Goal: Task Accomplishment & Management: Complete application form

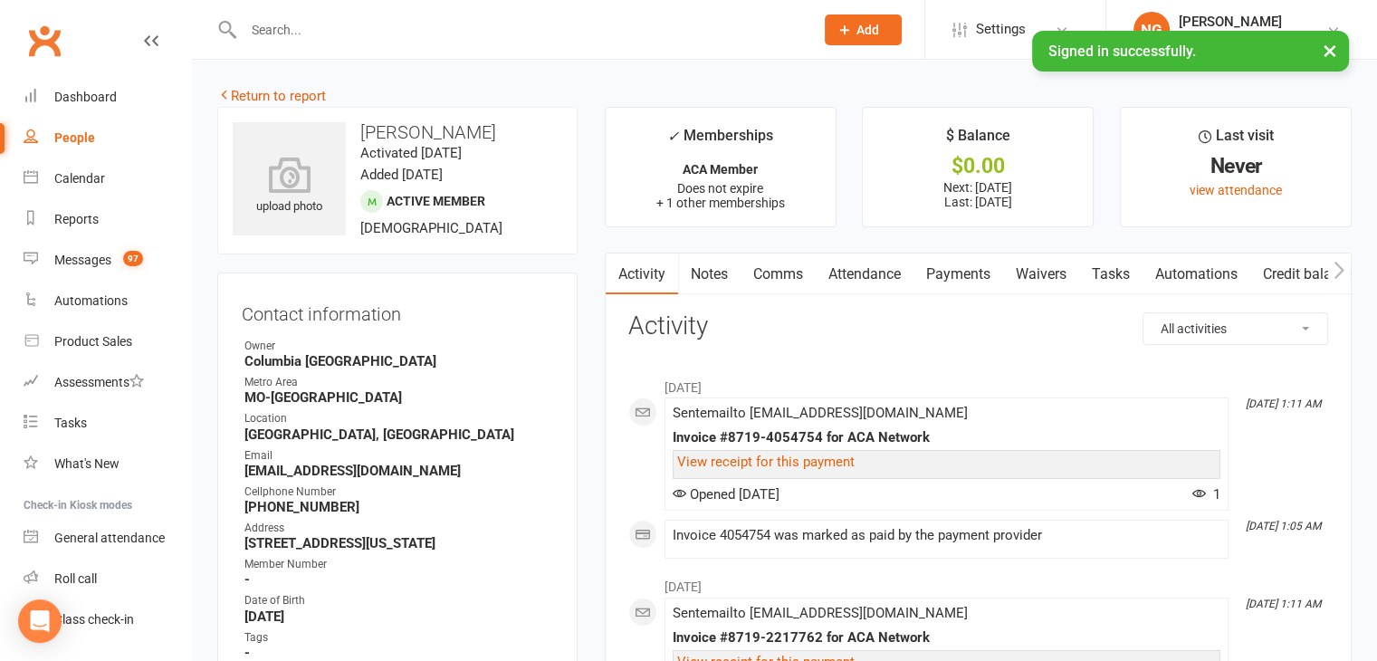
click at [271, 26] on input "text" at bounding box center [519, 29] width 563 height 25
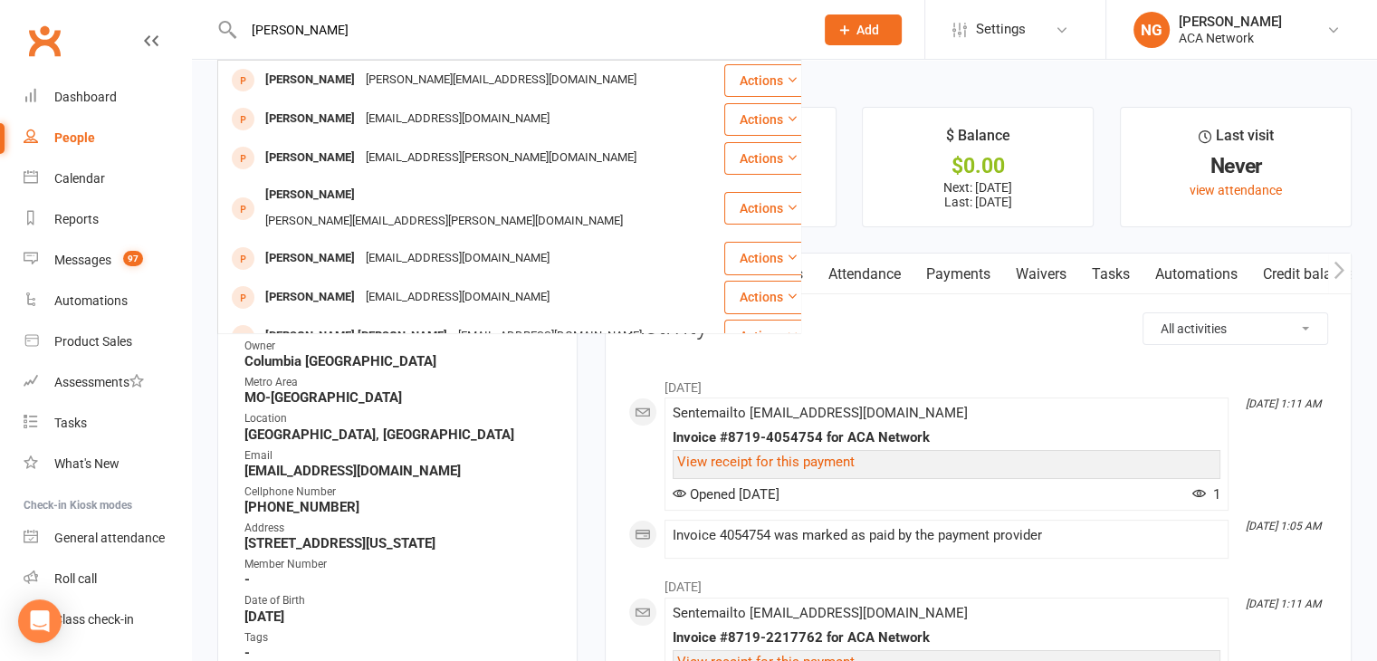
type input "[PERSON_NAME]"
click at [851, 29] on icon at bounding box center [844, 30] width 16 height 16
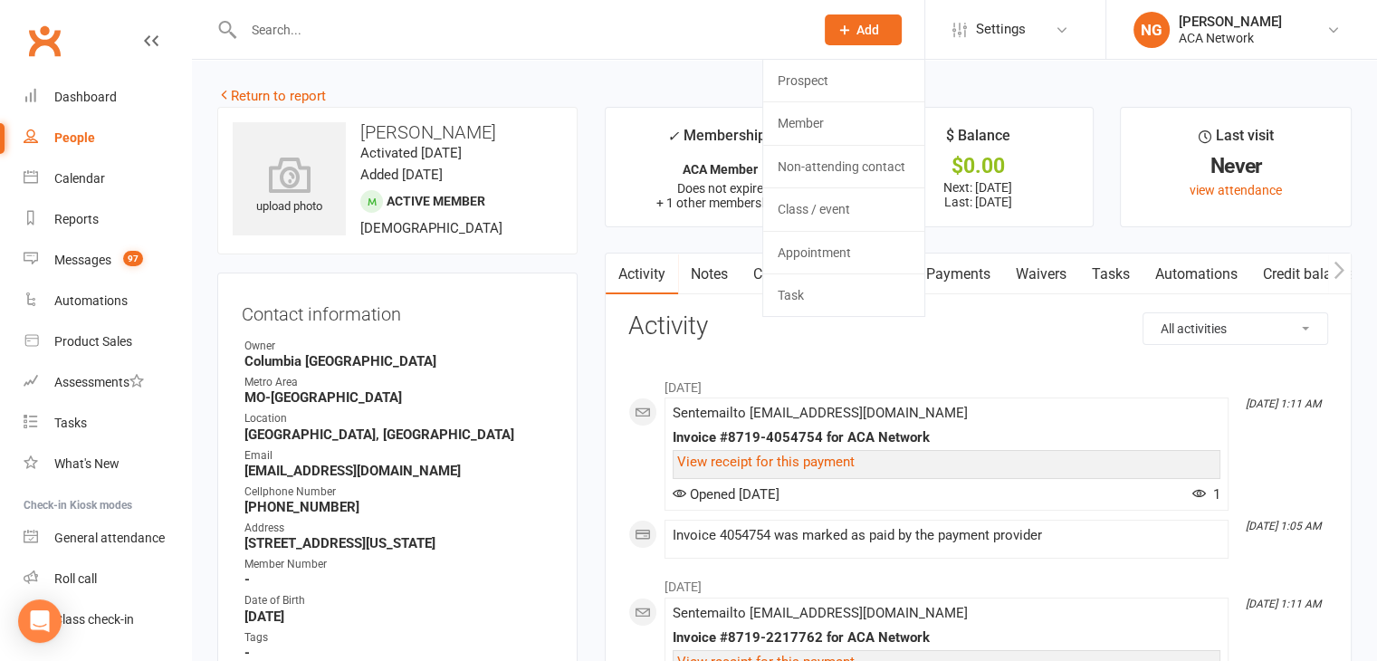
click at [876, 29] on span "Add" at bounding box center [867, 30] width 23 height 14
click at [873, 24] on span "Add" at bounding box center [867, 30] width 23 height 14
click at [867, 30] on span "Add" at bounding box center [867, 30] width 23 height 14
click at [814, 74] on link "Prospect" at bounding box center [843, 81] width 161 height 42
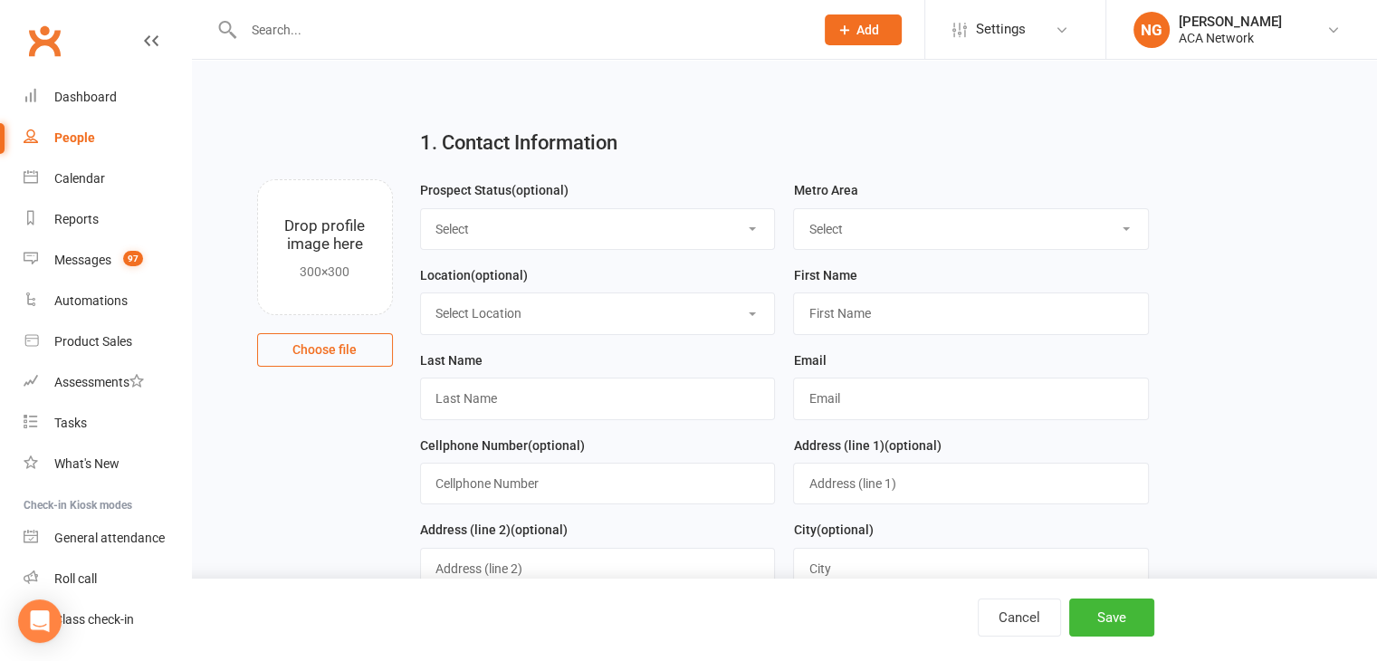
click at [468, 222] on select "Select Lead Guest Interview Not Interested" at bounding box center [598, 229] width 354 height 40
select select "Guest"
click at [421, 209] on select "Select Lead Guest Interview Not Interested" at bounding box center [598, 229] width 354 height 40
click at [829, 231] on select "Select ACA AL-[GEOGRAPHIC_DATA] [GEOGRAPHIC_DATA]-Mobile [GEOGRAPHIC_DATA]-Ft. …" at bounding box center [971, 229] width 354 height 40
select select "MO-[GEOGRAPHIC_DATA]"
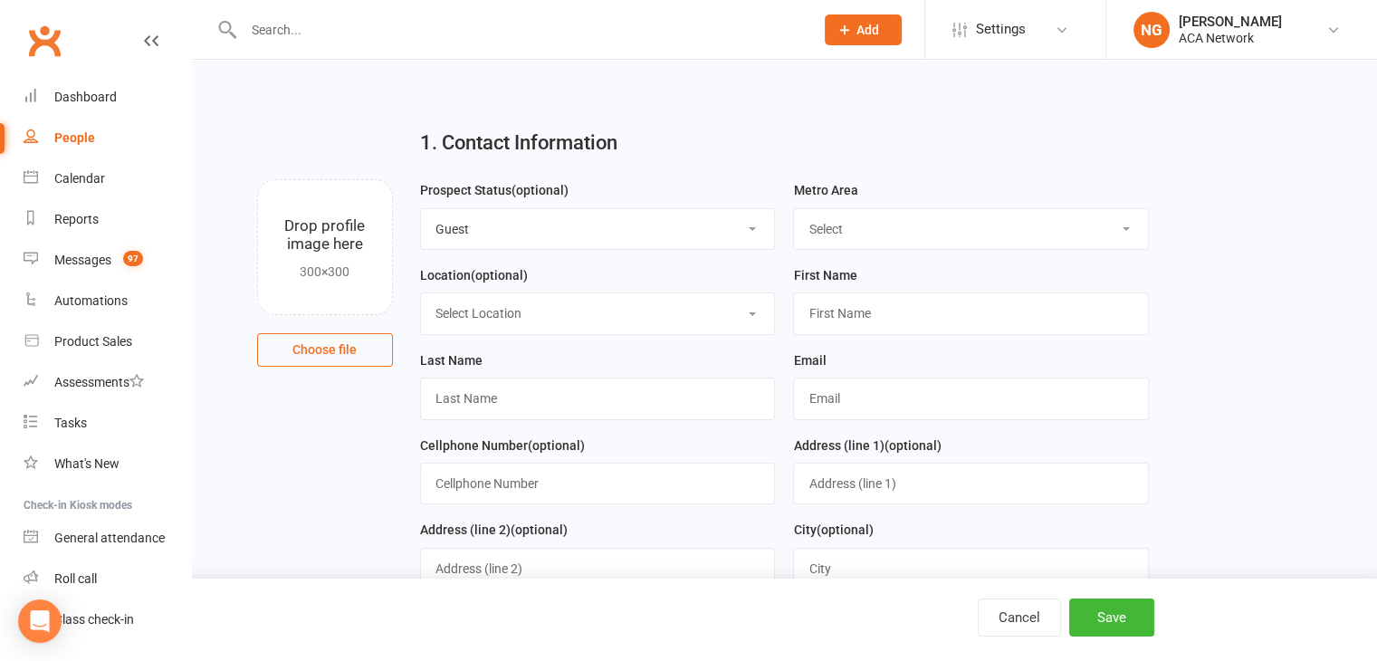
click at [794, 209] on select "Select ACA AL-[GEOGRAPHIC_DATA] [GEOGRAPHIC_DATA]-Mobile [GEOGRAPHIC_DATA]-Ft. …" at bounding box center [971, 229] width 354 height 40
click at [485, 318] on select "Select Location ACA Global Business Club ACA Rookie Club [GEOGRAPHIC_DATA], [GE…" at bounding box center [598, 313] width 354 height 40
select select "7"
click at [421, 293] on select "Select Location ACA Global Business Club ACA Rookie Club [GEOGRAPHIC_DATA], [GE…" at bounding box center [598, 313] width 354 height 40
click at [850, 298] on input "text" at bounding box center [971, 313] width 356 height 42
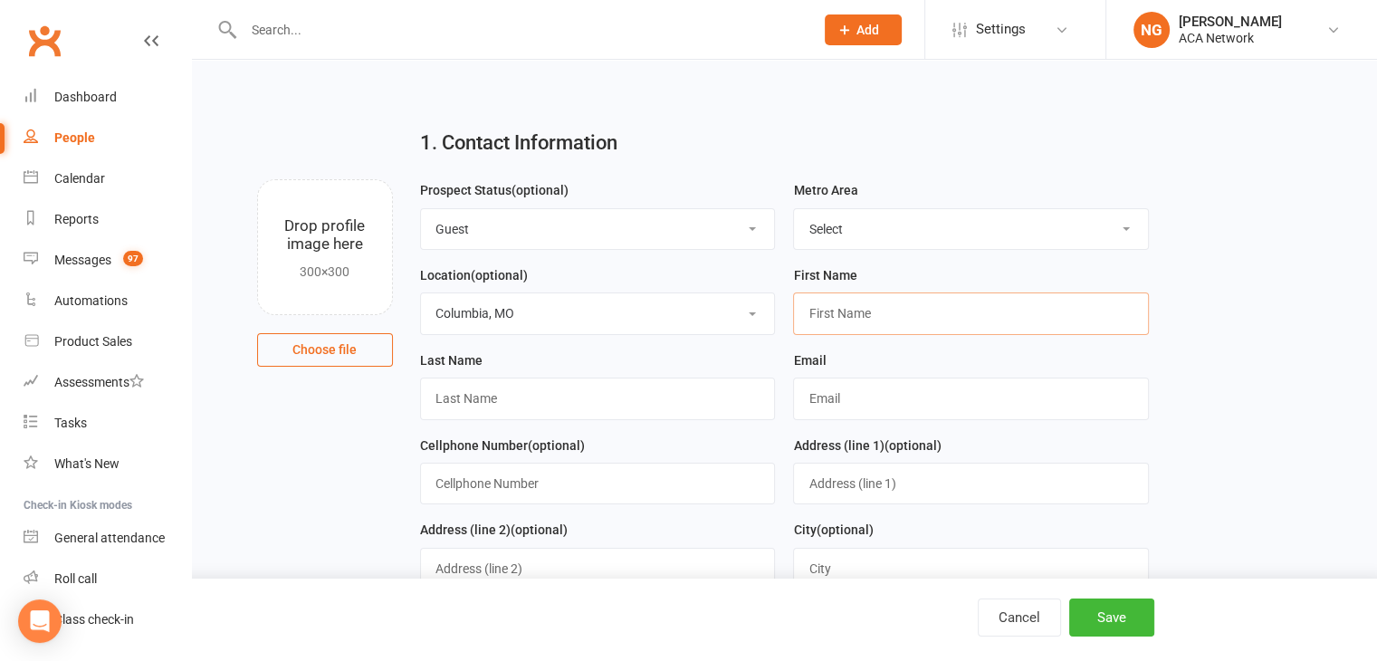
paste input "[PERSON_NAME], guest of [PERSON_NAME] [PERSON_NAME][EMAIL_ADDRESS][DOMAIN_NAME]…"
type input "[PERSON_NAME], guest of [PERSON_NAME] [PERSON_NAME][EMAIL_ADDRESS][DOMAIN_NAME]…"
click at [524, 401] on input "text" at bounding box center [598, 398] width 356 height 42
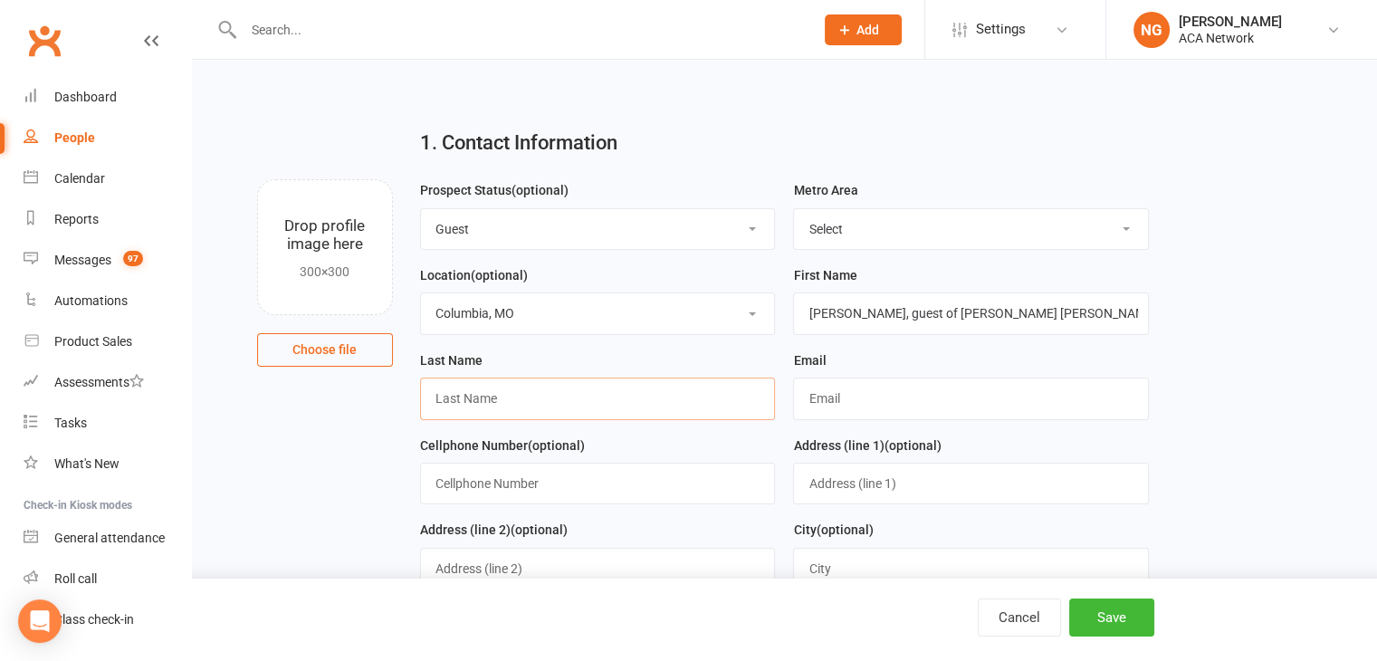
paste input "[PERSON_NAME], guest of [PERSON_NAME] [PERSON_NAME][EMAIL_ADDRESS][DOMAIN_NAME]…"
type input "[PERSON_NAME], guest of [PERSON_NAME] [PERSON_NAME][EMAIL_ADDRESS][DOMAIN_NAME]…"
click at [964, 399] on input "text" at bounding box center [971, 398] width 356 height 42
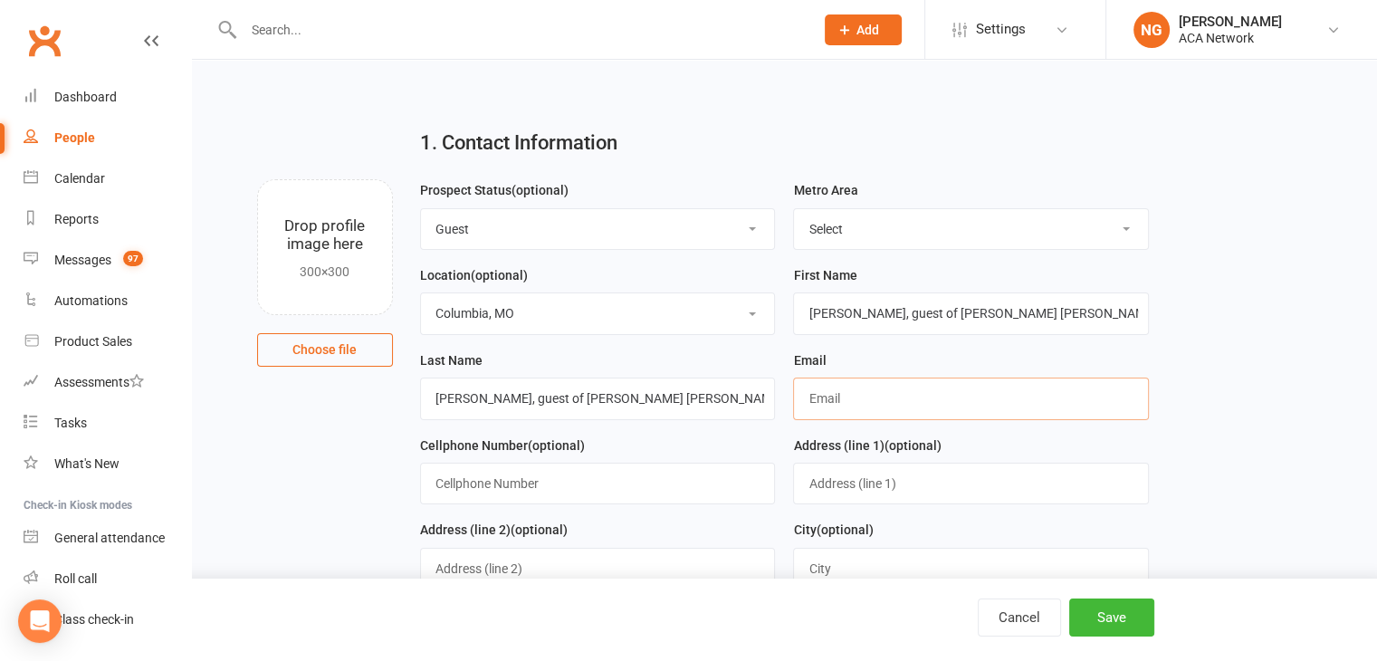
paste input "[PERSON_NAME], guest of [PERSON_NAME] [PERSON_NAME][EMAIL_ADDRESS][DOMAIN_NAME]…"
type input "[PERSON_NAME], guest of [PERSON_NAME] [PERSON_NAME][EMAIL_ADDRESS][DOMAIN_NAME]…"
click at [560, 485] on input "text" at bounding box center [598, 484] width 356 height 42
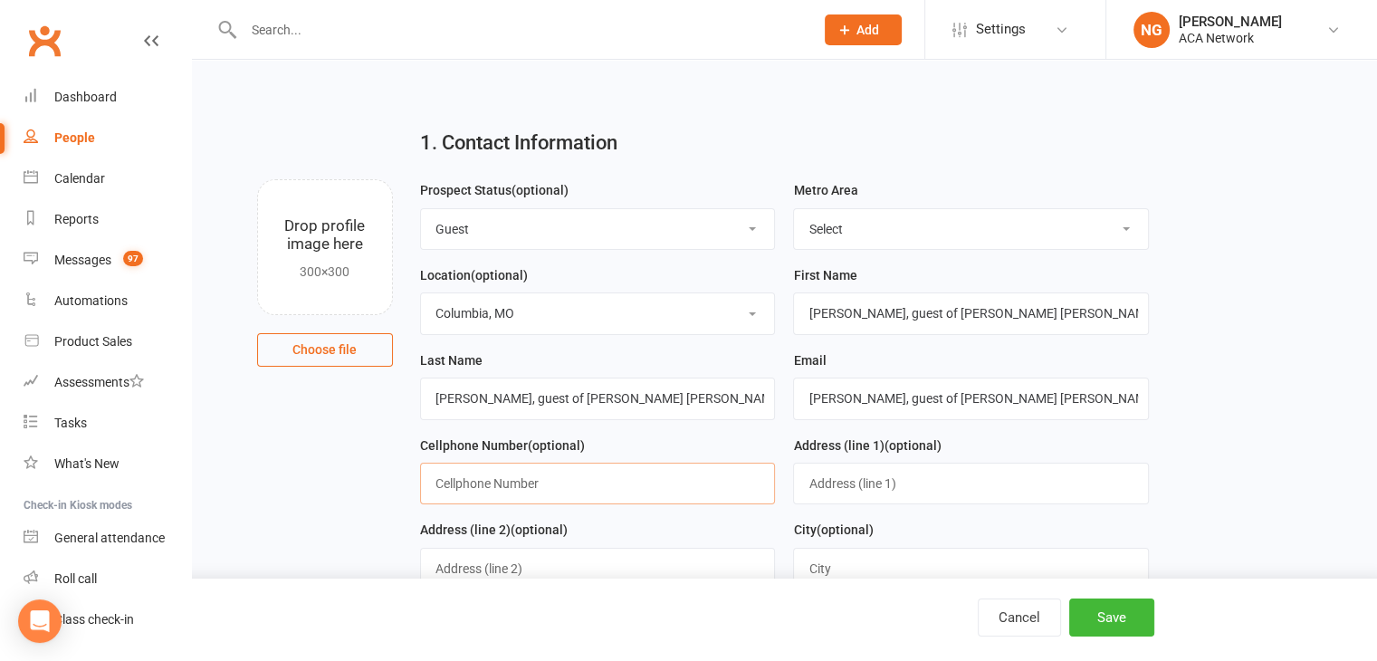
paste input "[PERSON_NAME], guest of [PERSON_NAME] [PERSON_NAME][EMAIL_ADDRESS][DOMAIN_NAME]…"
type input "[PERSON_NAME], guest of [PERSON_NAME] [PERSON_NAME][EMAIL_ADDRESS][DOMAIN_NAME]…"
drag, startPoint x: 863, startPoint y: 314, endPoint x: 1390, endPoint y: 285, distance: 527.6
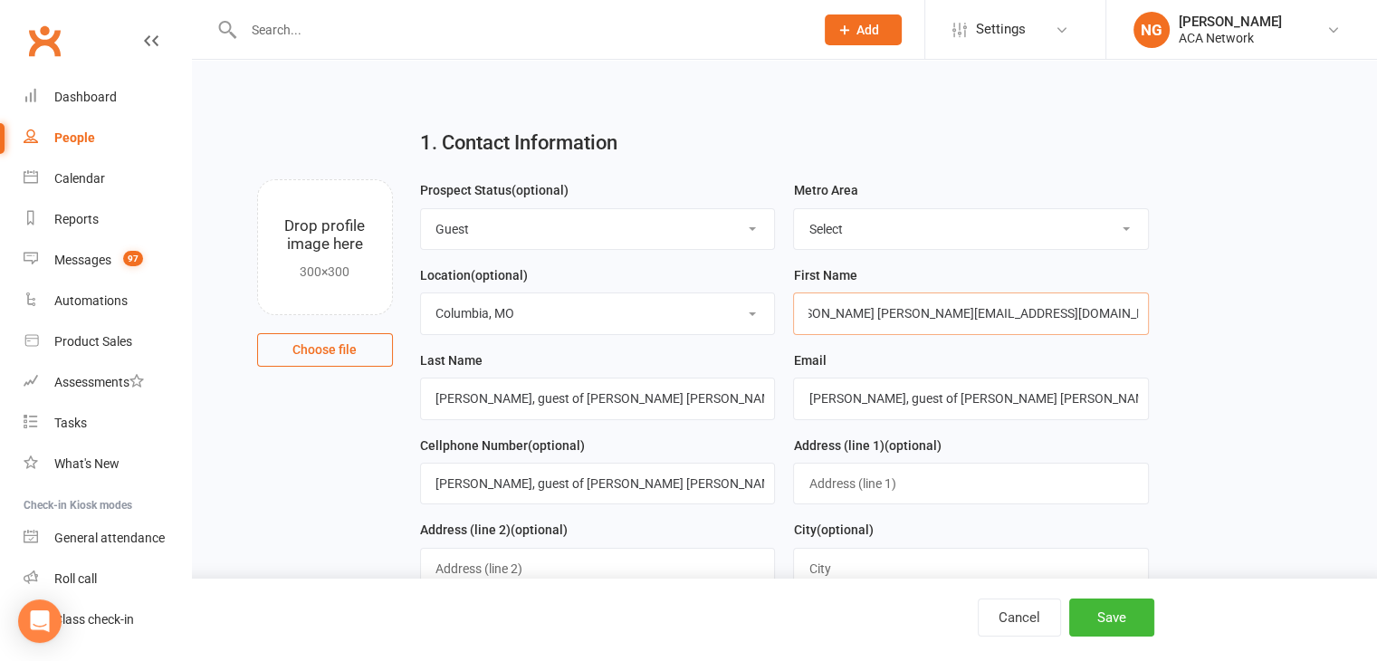
type input "[PERSON_NAME]"
drag, startPoint x: 496, startPoint y: 399, endPoint x: 307, endPoint y: 406, distance: 189.3
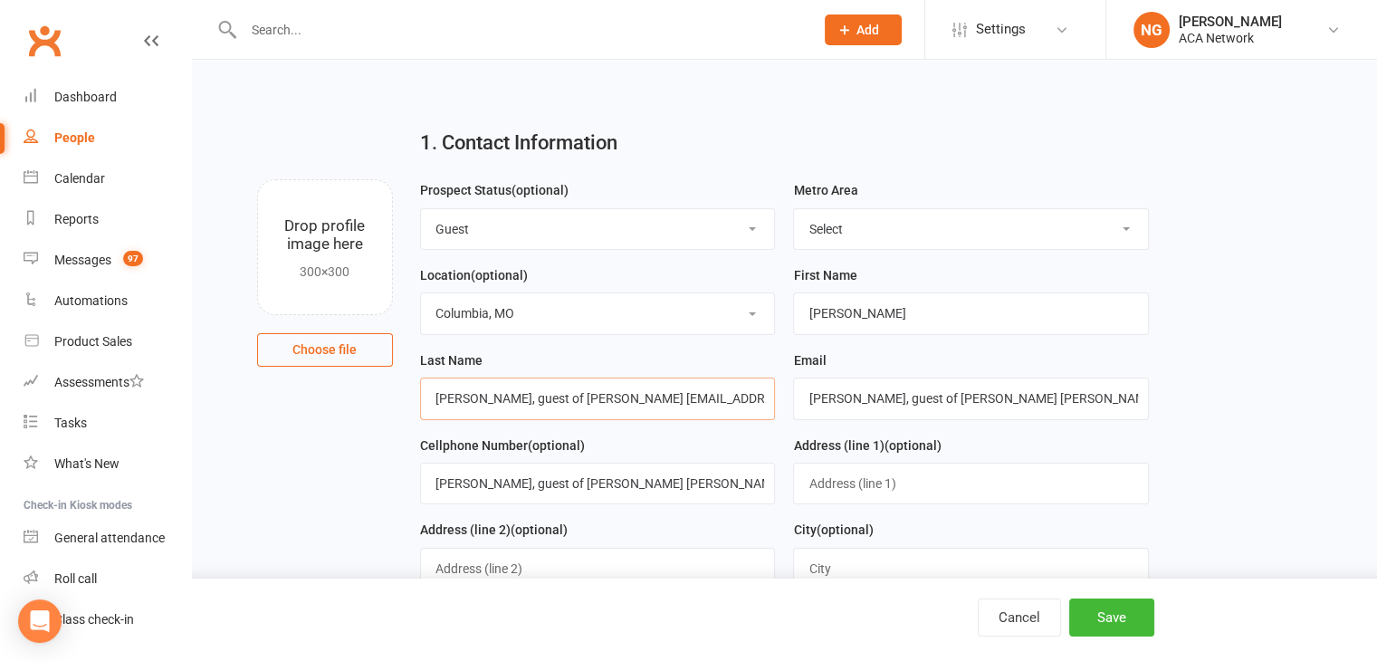
scroll to position [0, 123]
drag, startPoint x: 492, startPoint y: 402, endPoint x: 893, endPoint y: 395, distance: 401.1
click at [861, 391] on form "Prospect Status (optional) Select Lead Guest Interview Not Interested Metro Are…" at bounding box center [784, 644] width 747 height 931
type input "[PERSON_NAME]"
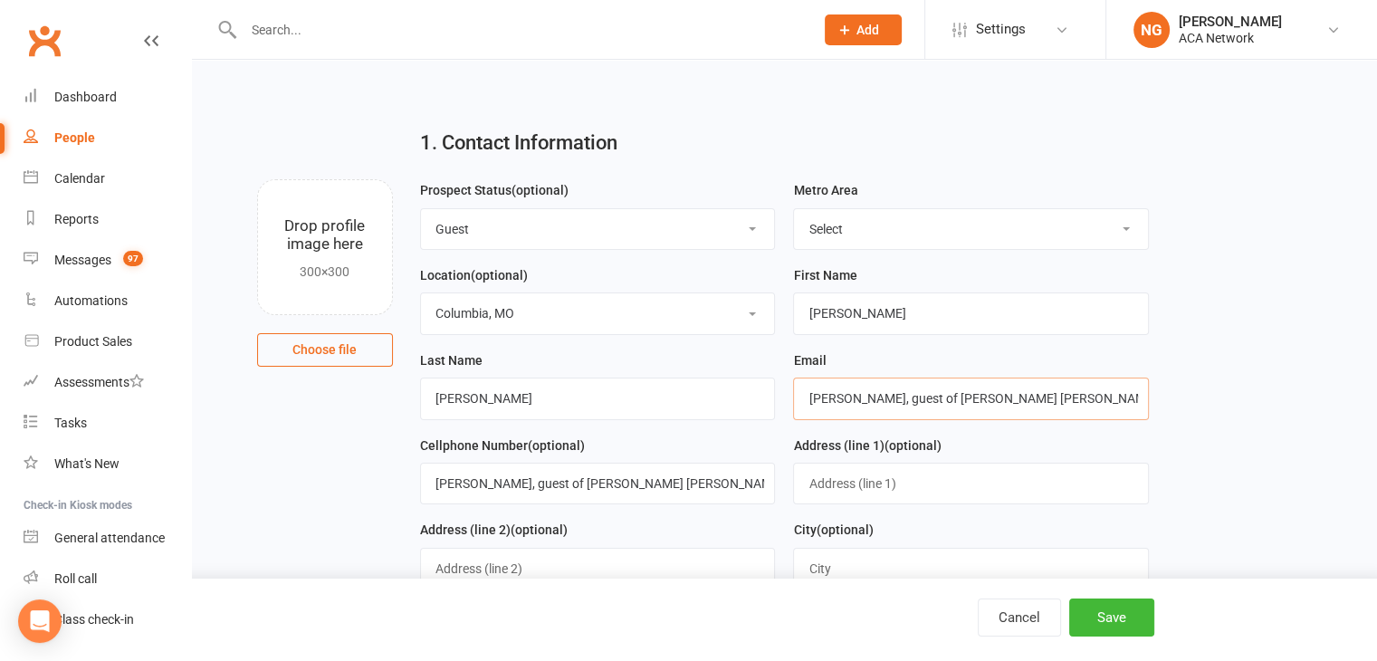
drag, startPoint x: 1074, startPoint y: 399, endPoint x: 673, endPoint y: 414, distance: 400.4
click at [673, 414] on form "Prospect Status (optional) Select Lead Guest Interview Not Interested Metro Are…" at bounding box center [784, 644] width 747 height 931
drag, startPoint x: 971, startPoint y: 398, endPoint x: 1197, endPoint y: 385, distance: 225.8
type input "[EMAIL_ADDRESS][DOMAIN_NAME]"
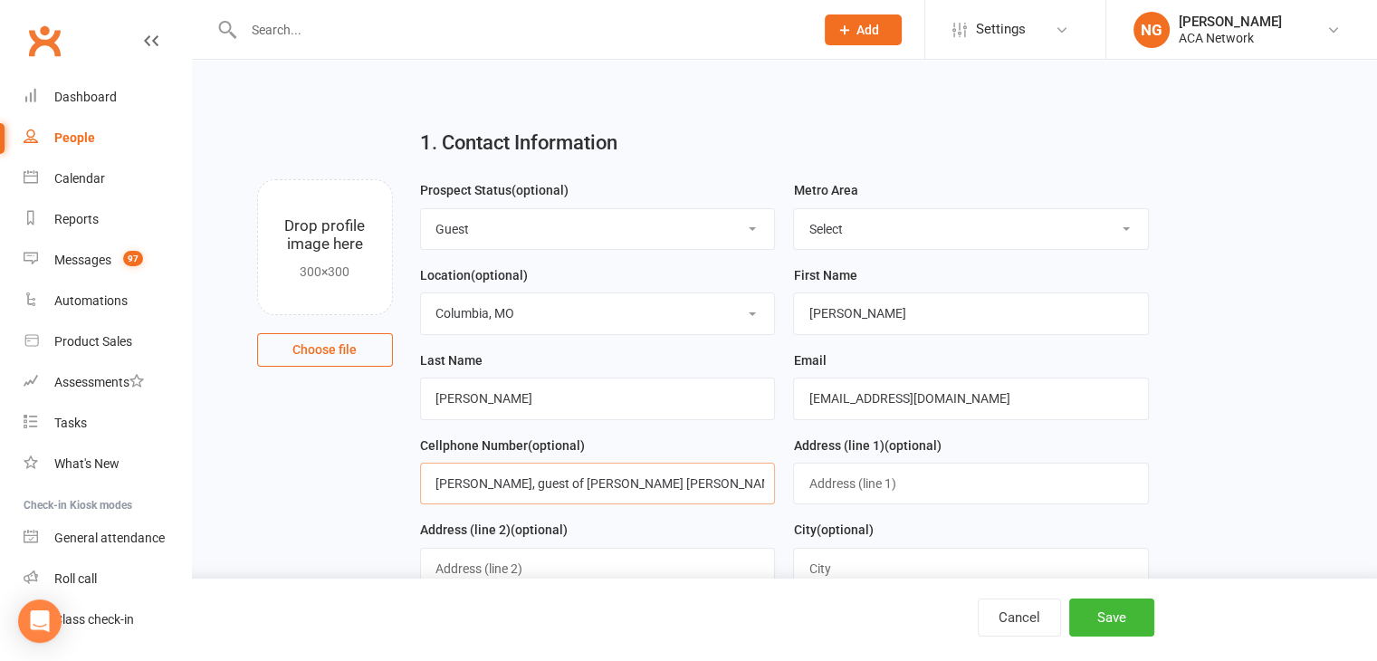
drag, startPoint x: 763, startPoint y: 482, endPoint x: 180, endPoint y: 482, distance: 583.0
drag, startPoint x: 543, startPoint y: 482, endPoint x: 261, endPoint y: 492, distance: 282.6
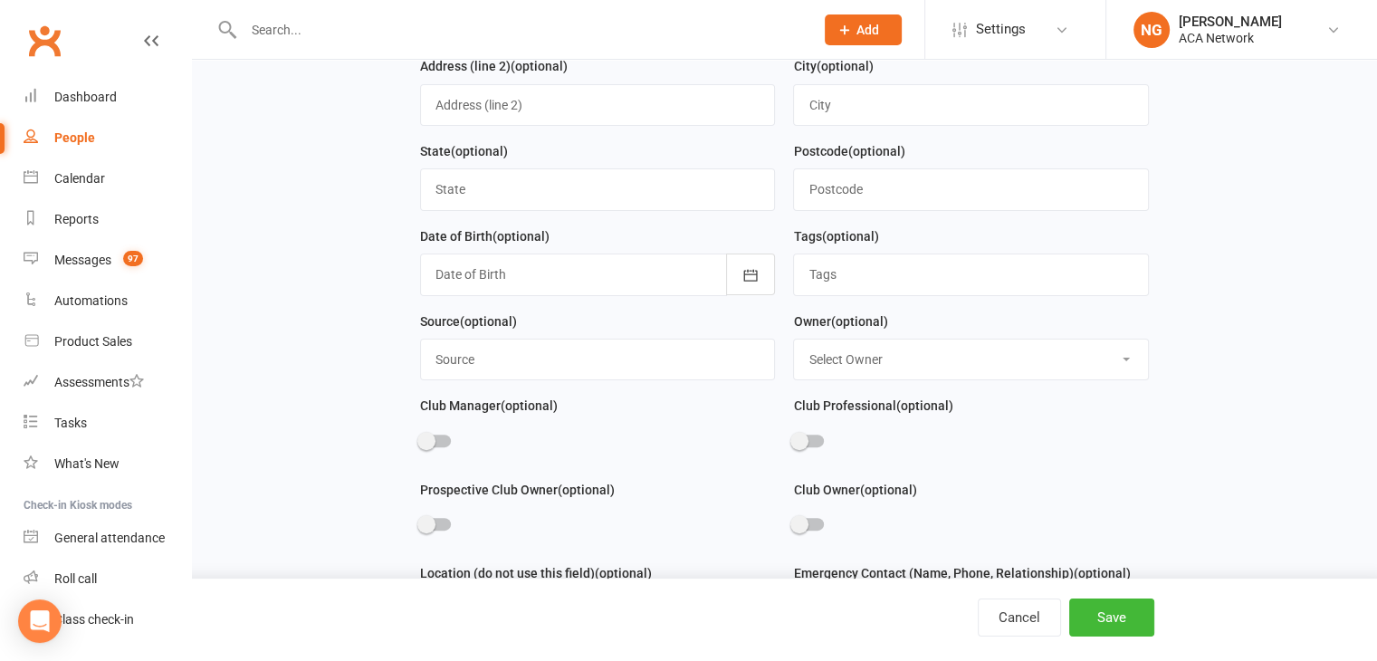
scroll to position [554, 0]
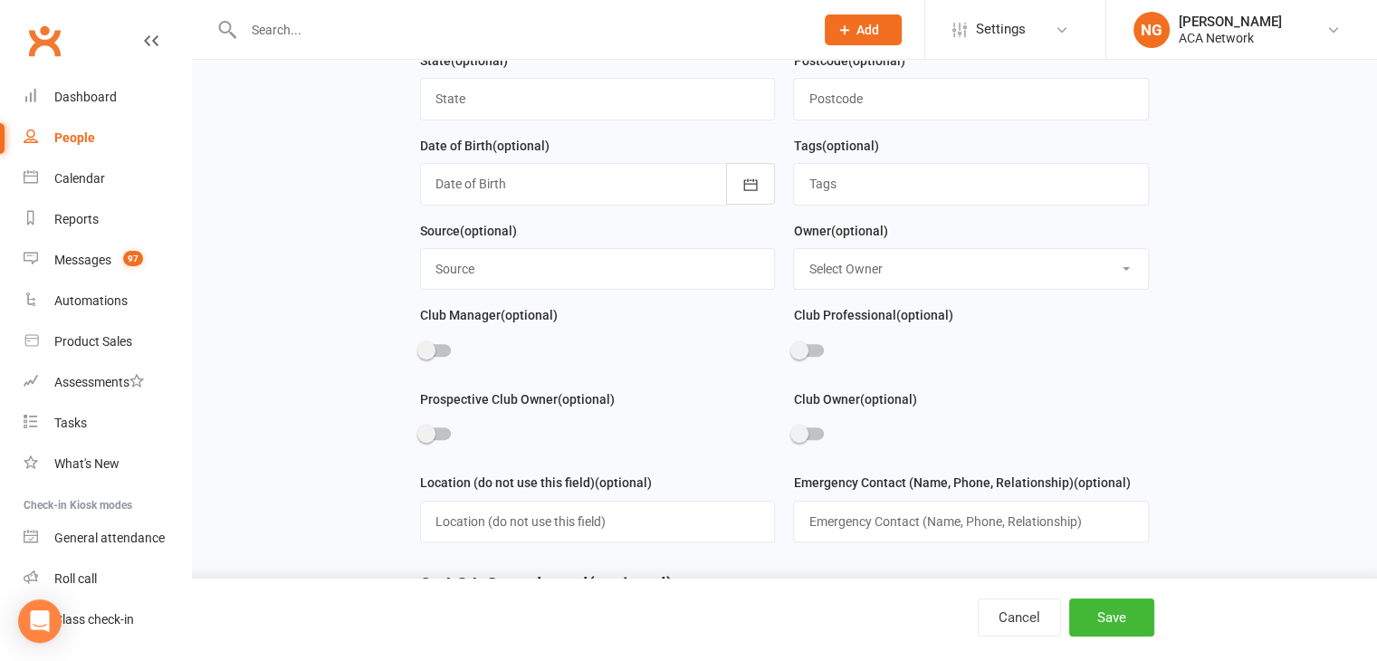
type input "[PHONE_NUMBER]"
click at [496, 258] on input "text" at bounding box center [598, 269] width 356 height 42
type input "[PERSON_NAME]"
click at [935, 266] on select "Select Owner [PERSON_NAME] [PERSON_NAME] ACA Global ACA Marketing [PERSON_NAME]…" at bounding box center [971, 269] width 354 height 40
select select "22"
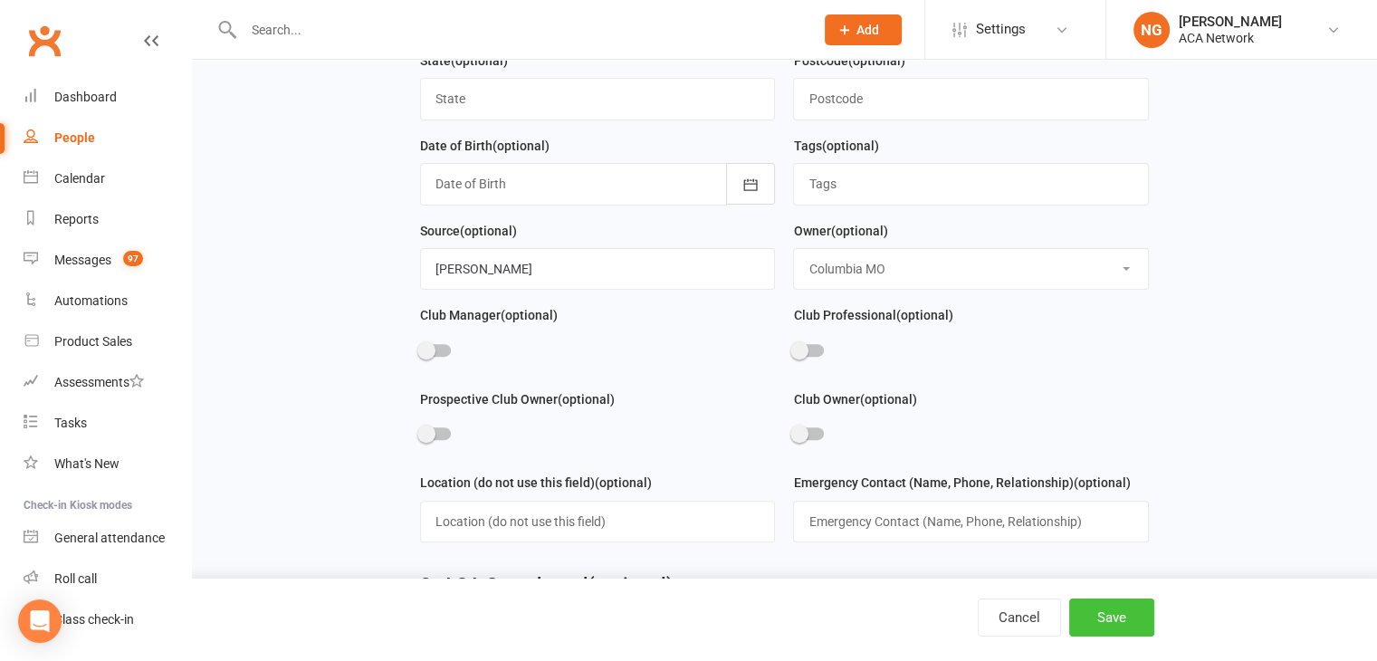
click at [794, 249] on select "Select Owner [PERSON_NAME] [PERSON_NAME] ACA Global ACA Marketing [PERSON_NAME]…" at bounding box center [971, 269] width 354 height 40
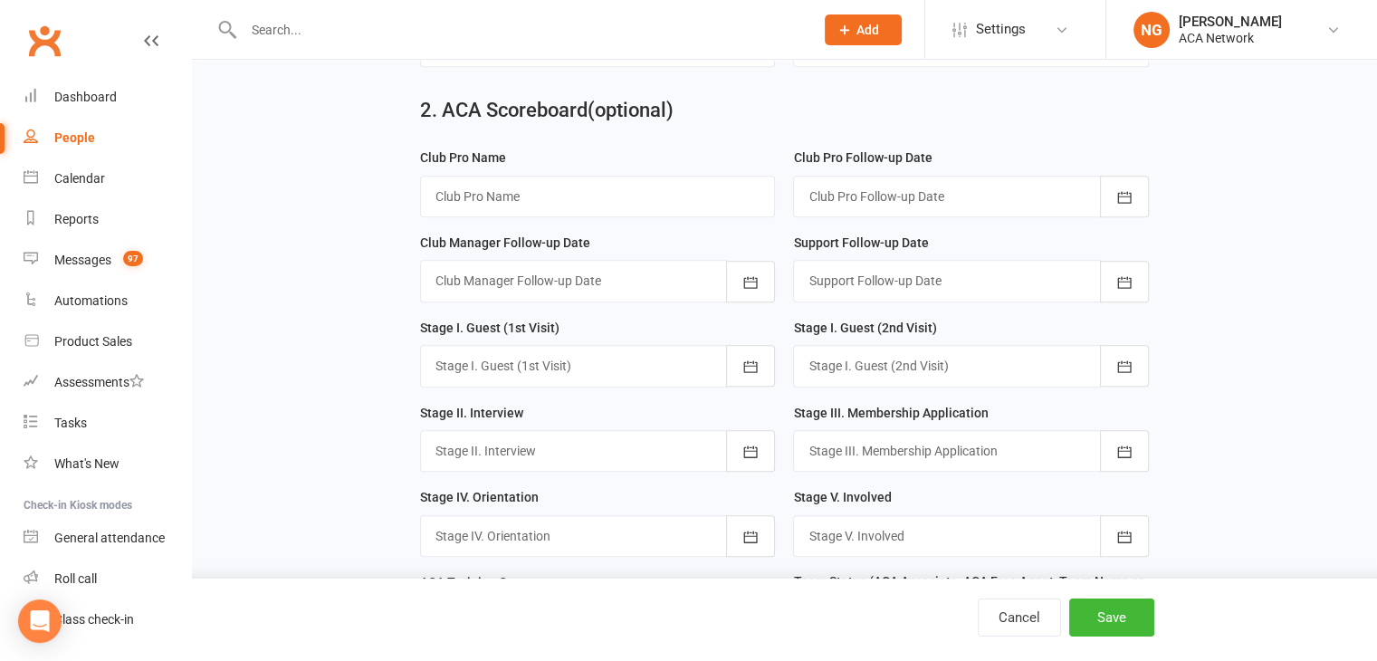
scroll to position [1068, 0]
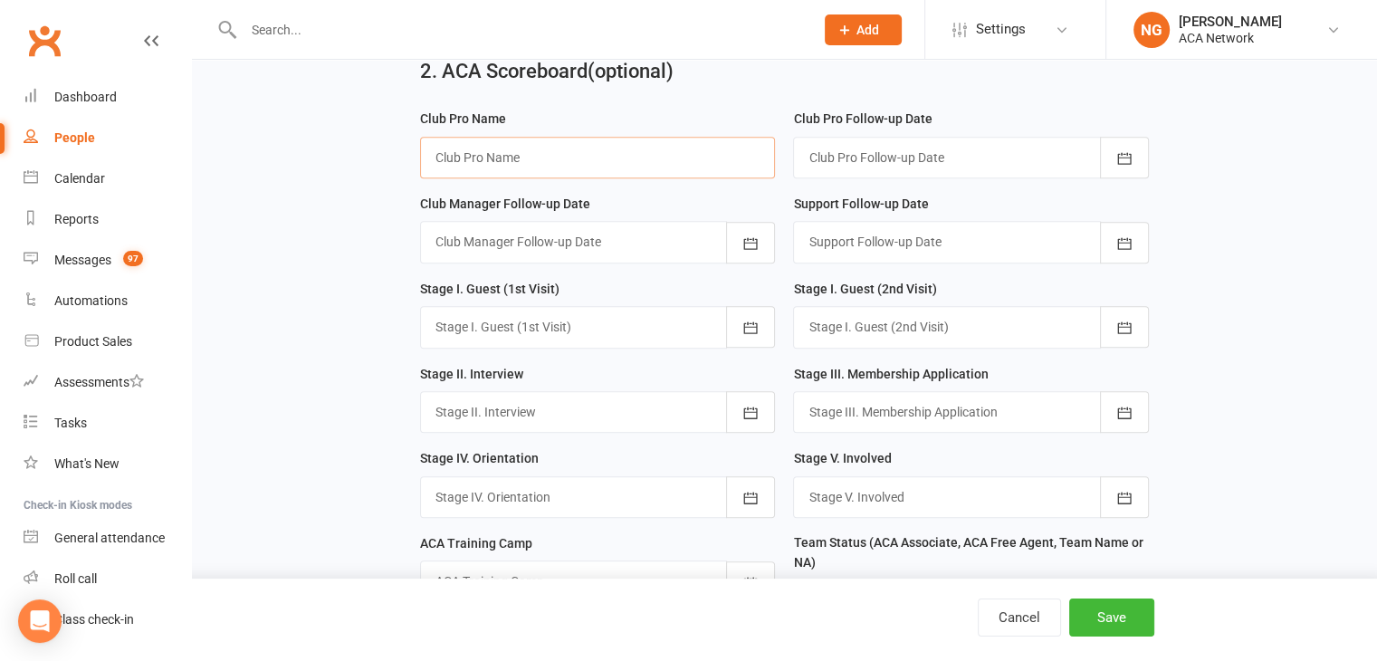
click at [499, 150] on input "text" at bounding box center [598, 158] width 356 height 42
type input "[PERSON_NAME]"
click at [559, 325] on div at bounding box center [598, 327] width 356 height 42
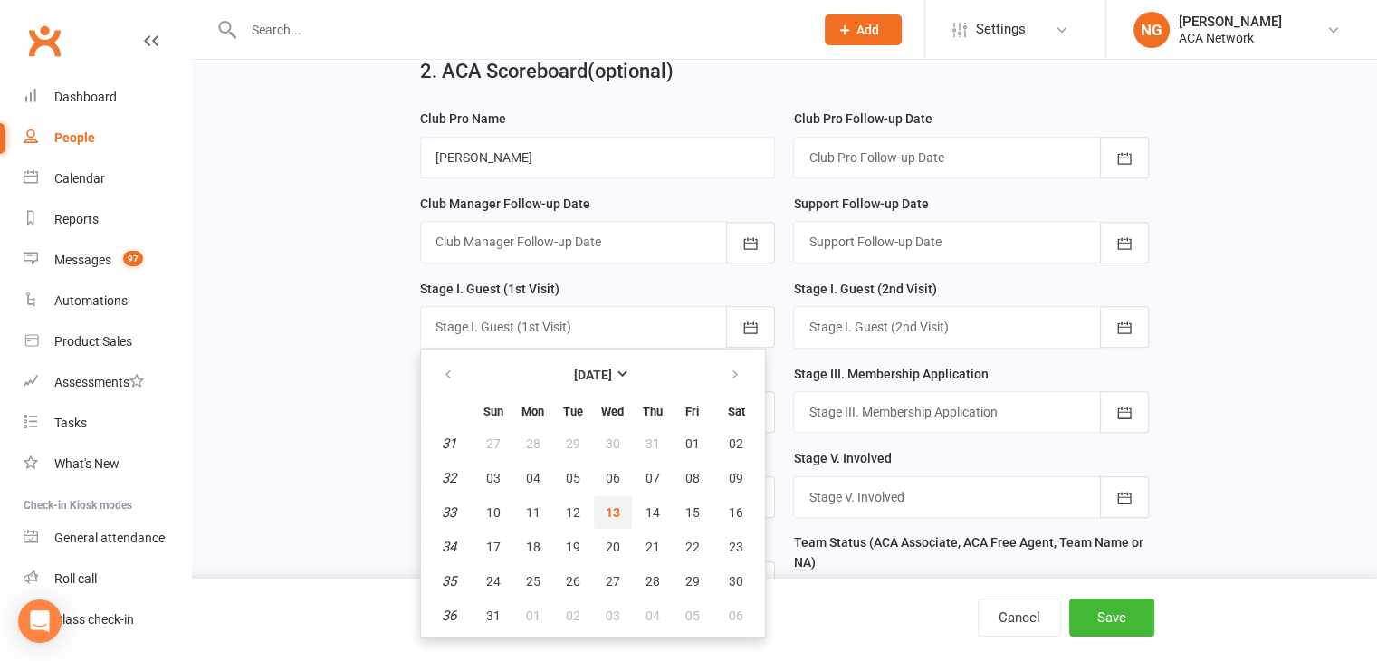
click at [610, 511] on span "13" at bounding box center [613, 512] width 14 height 14
type input "[DATE]"
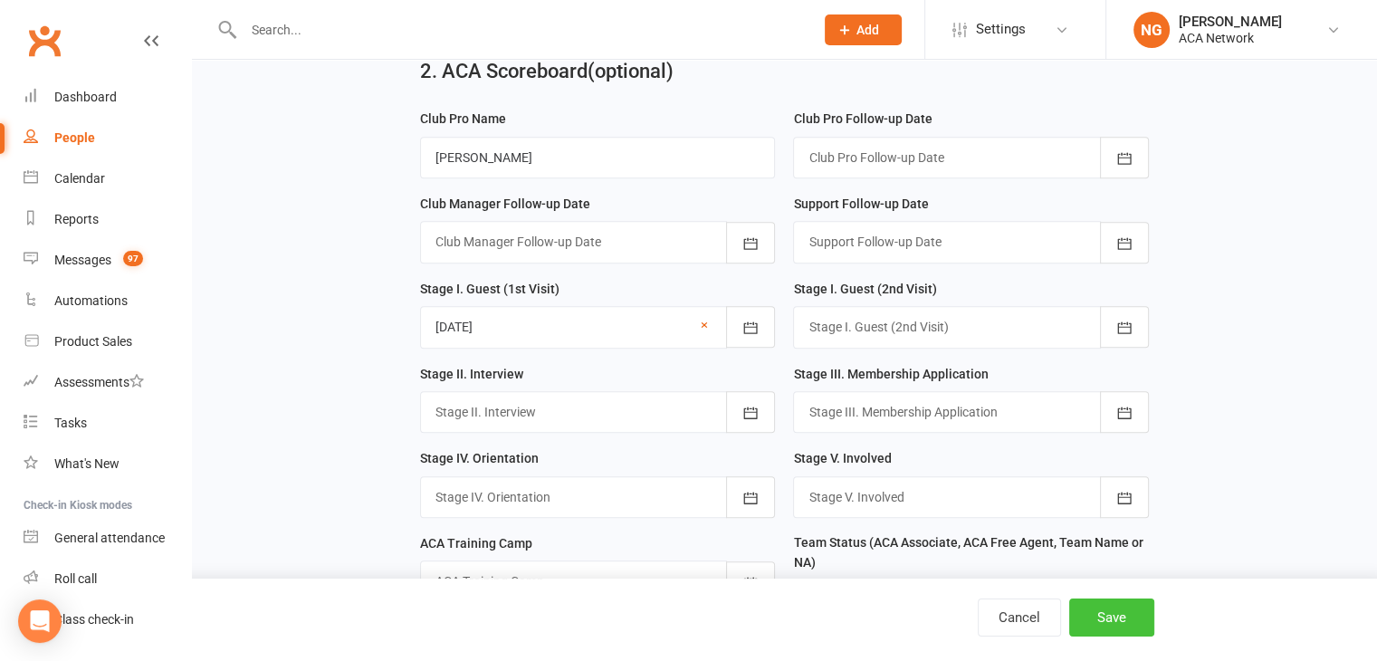
click at [1101, 621] on button "Save" at bounding box center [1111, 617] width 85 height 38
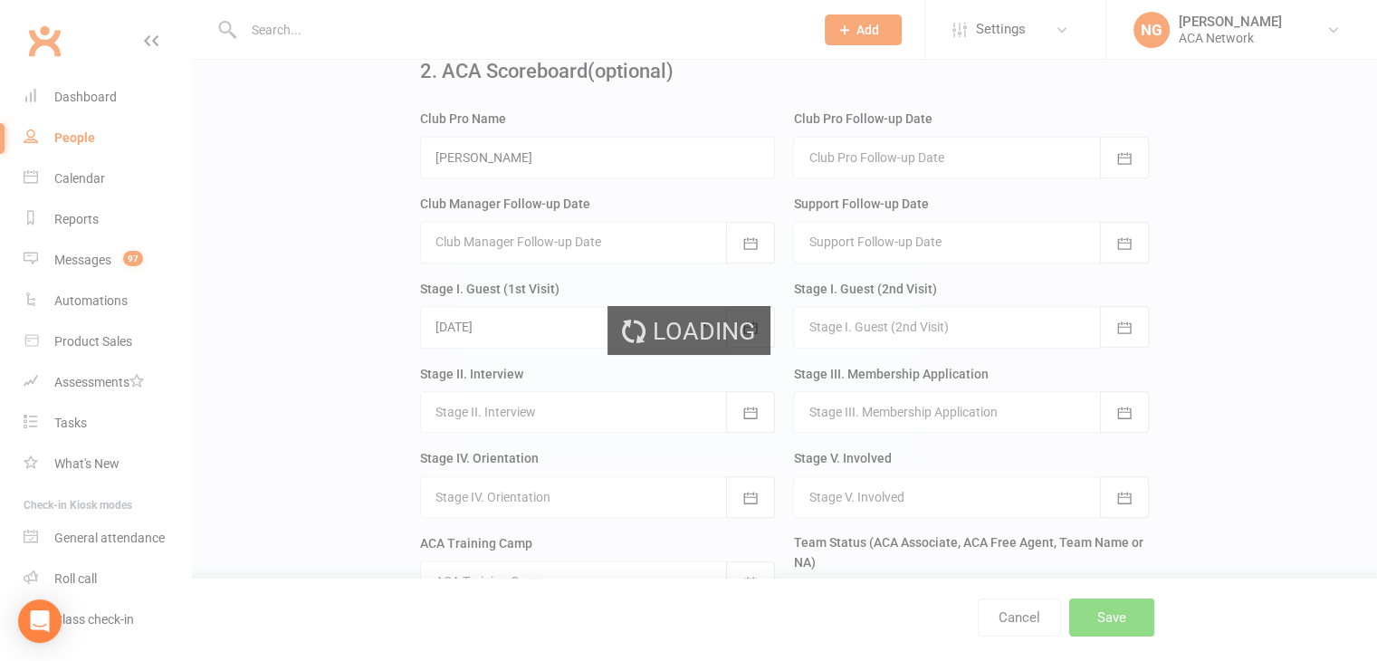
scroll to position [0, 0]
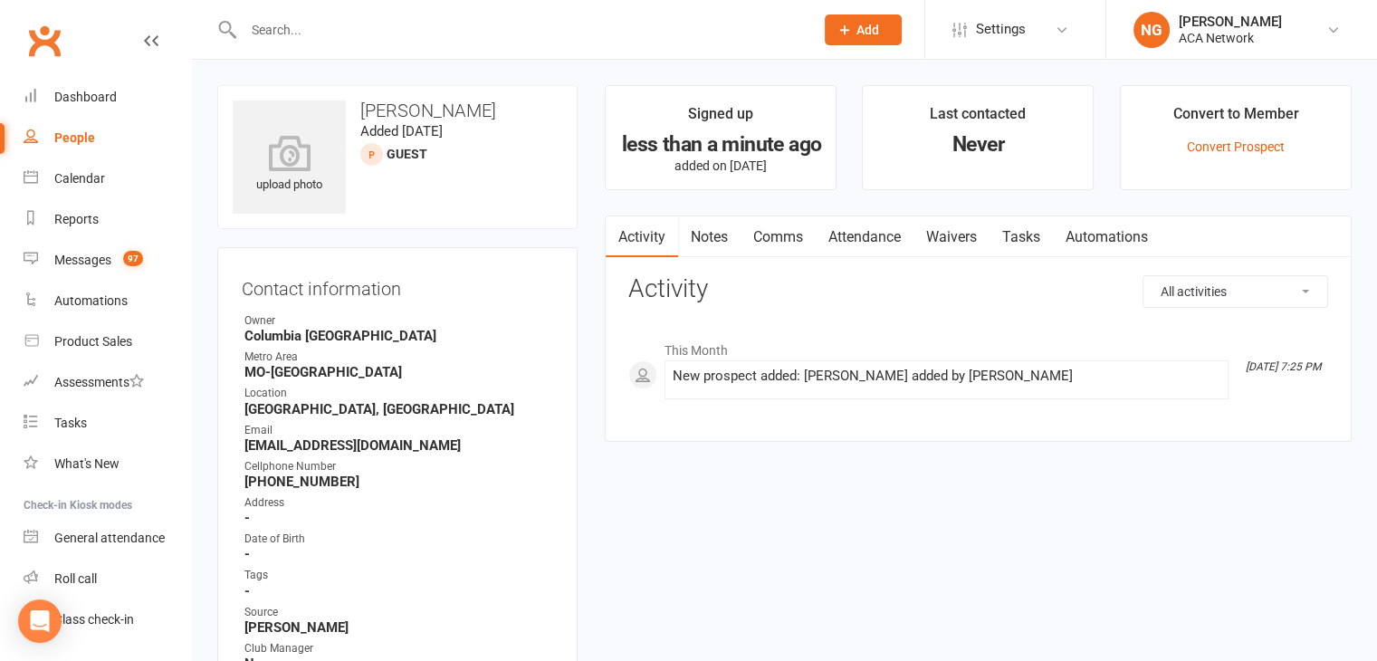
click at [296, 23] on input "text" at bounding box center [519, 29] width 563 height 25
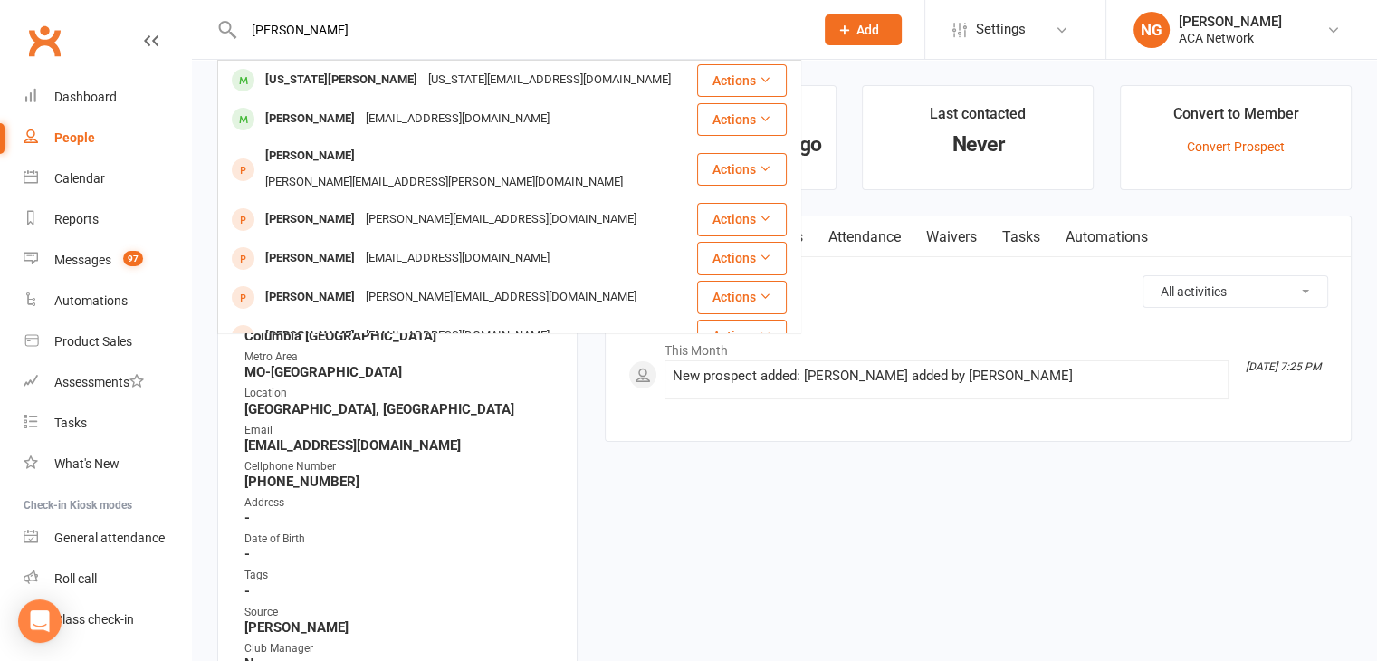
type input "[PERSON_NAME]"
click at [423, 74] on div "[US_STATE][EMAIL_ADDRESS][DOMAIN_NAME]" at bounding box center [549, 80] width 253 height 26
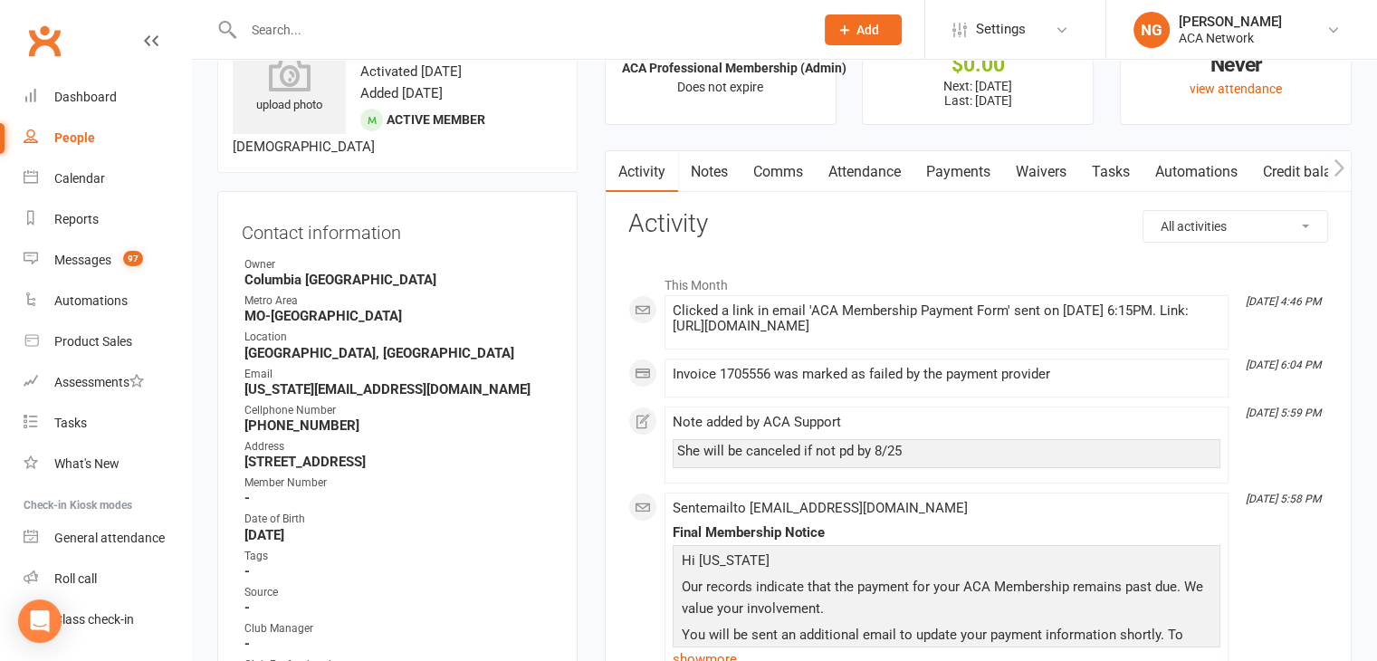
scroll to position [119, 0]
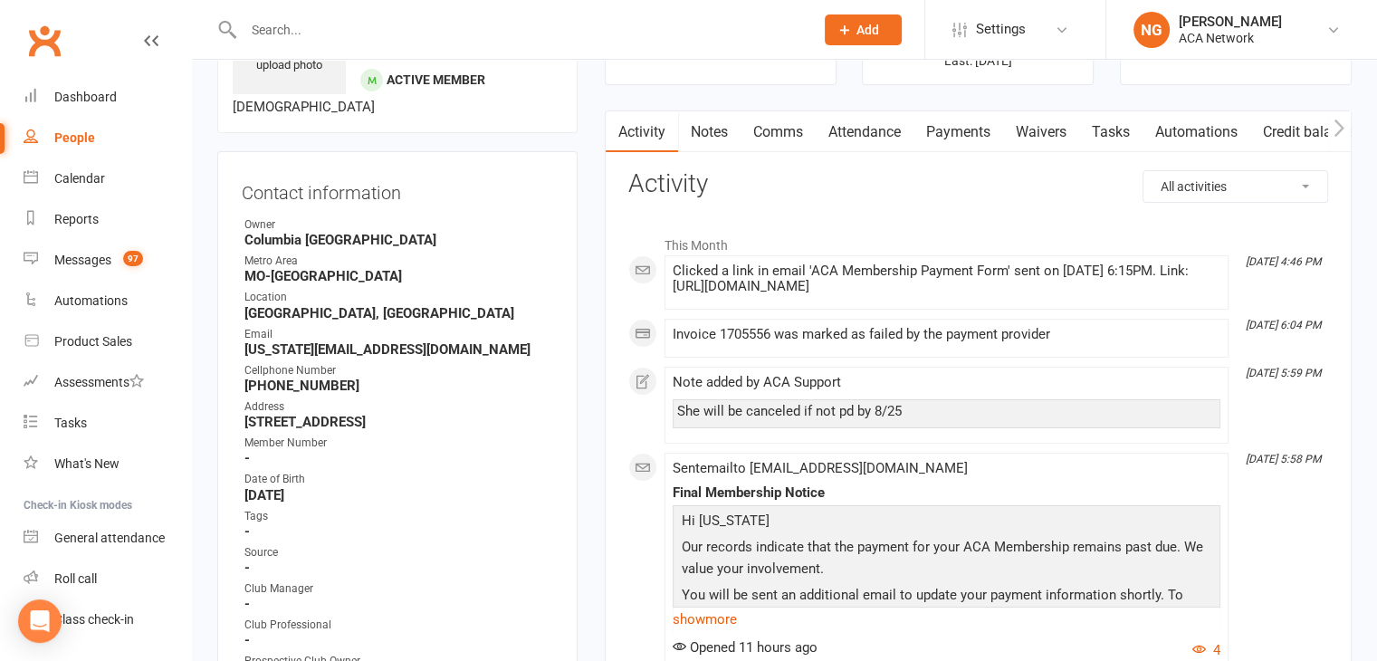
click at [958, 137] on link "Payments" at bounding box center [958, 132] width 90 height 42
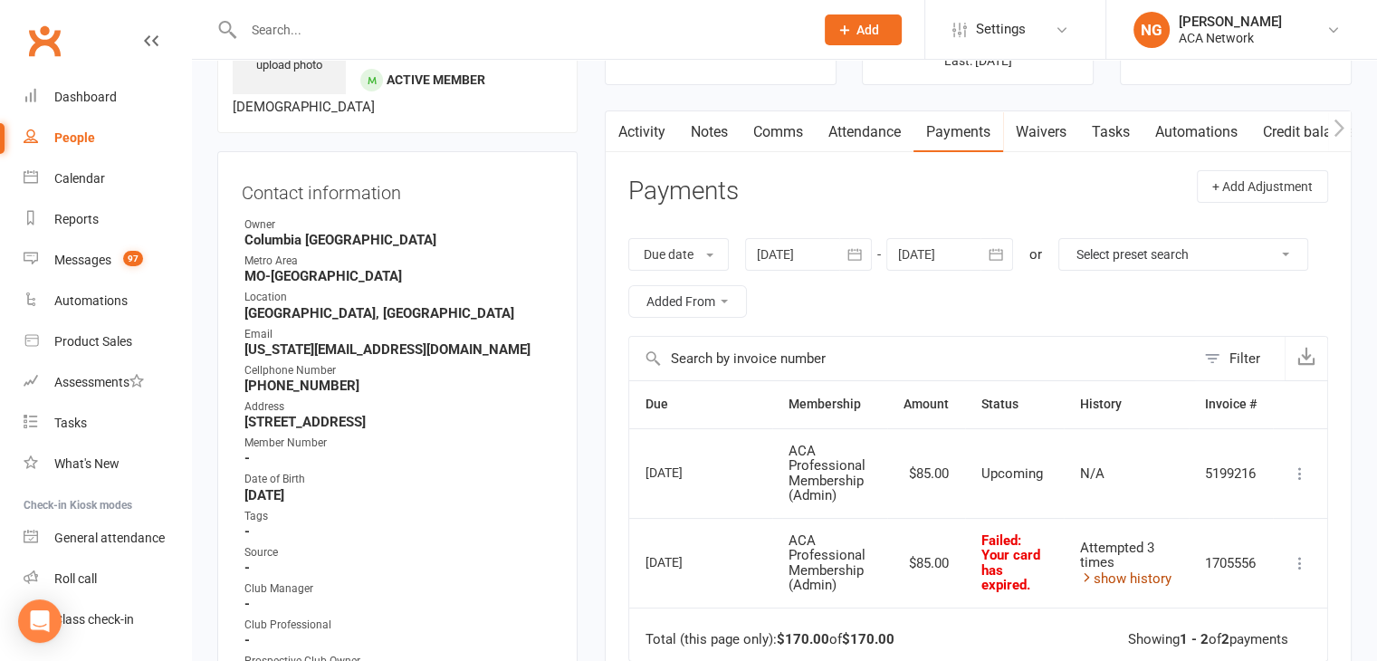
click at [1142, 576] on link "show history" at bounding box center [1125, 578] width 91 height 16
